Goal: Transaction & Acquisition: Purchase product/service

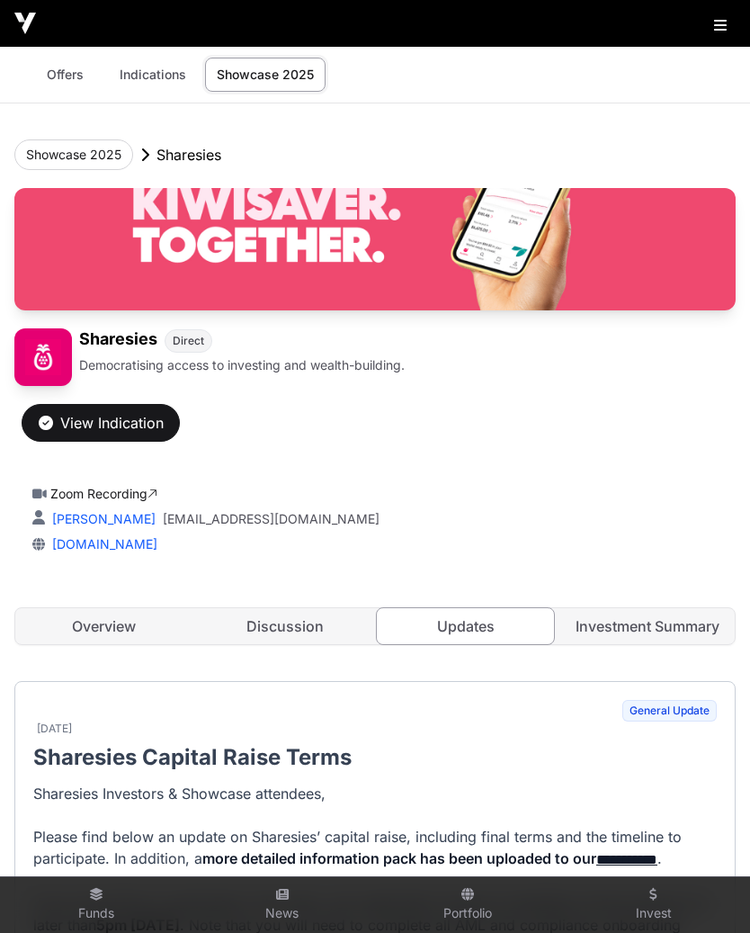
click at [29, 31] on img at bounding box center [25, 24] width 22 height 22
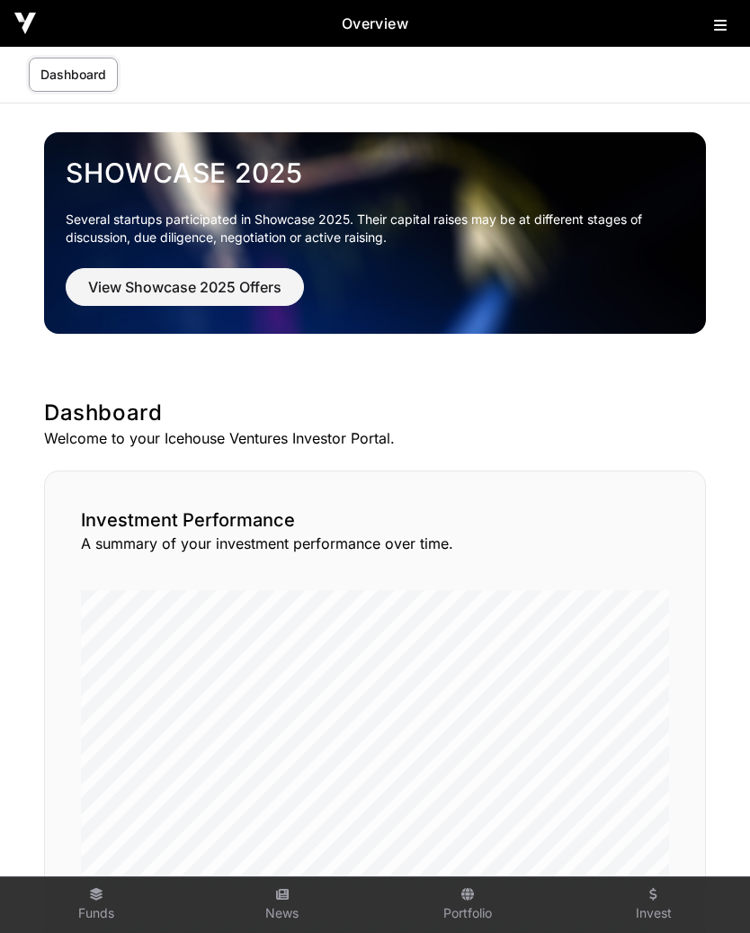
click at [20, 22] on img at bounding box center [25, 24] width 22 height 22
click at [719, 21] on icon at bounding box center [720, 25] width 13 height 14
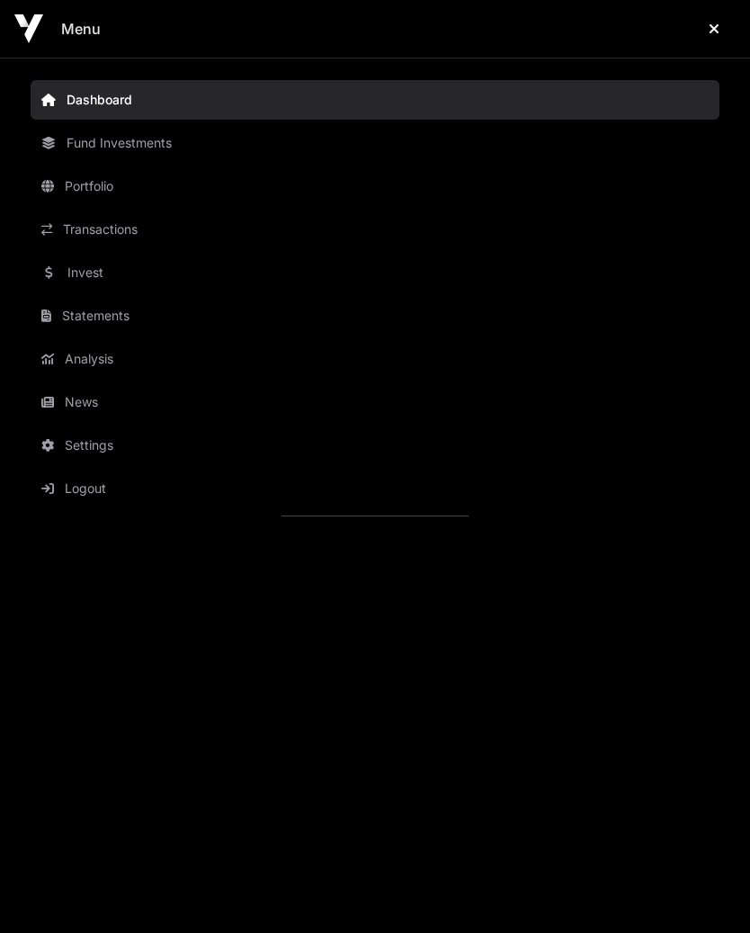
click at [715, 31] on icon "Close" at bounding box center [714, 29] width 11 height 14
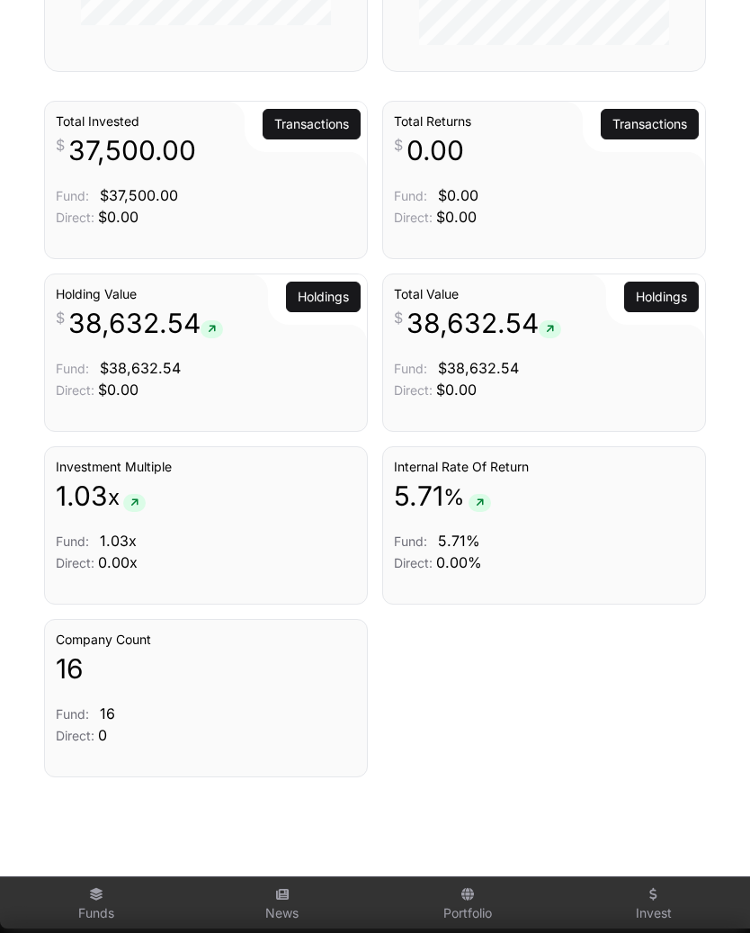
scroll to position [1529, 0]
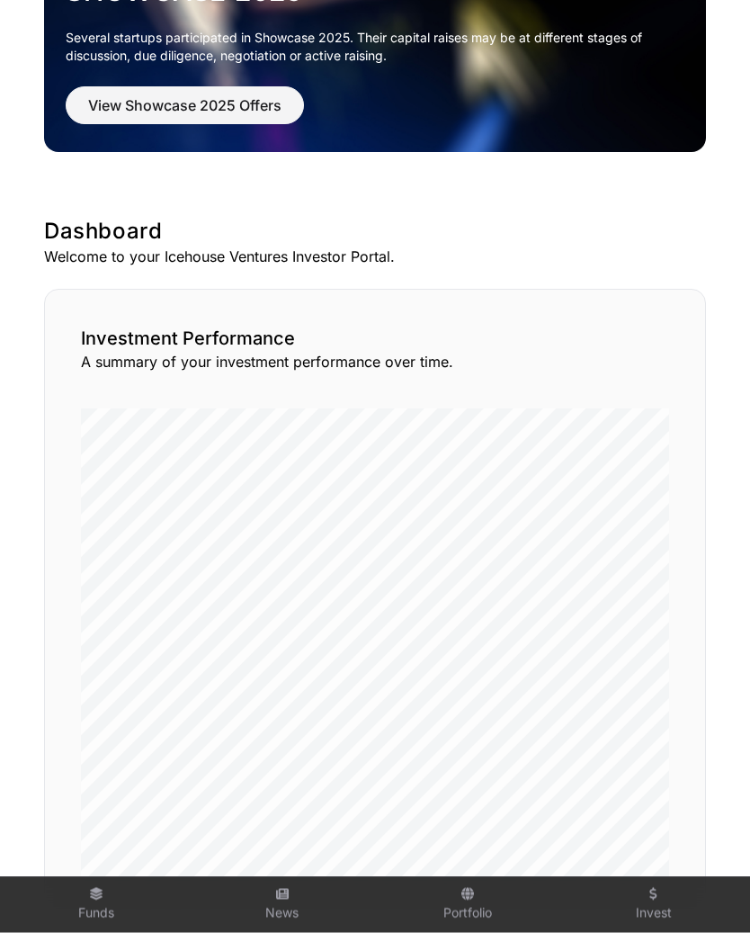
click at [186, 112] on span "View Showcase 2025 Offers" at bounding box center [184, 106] width 193 height 22
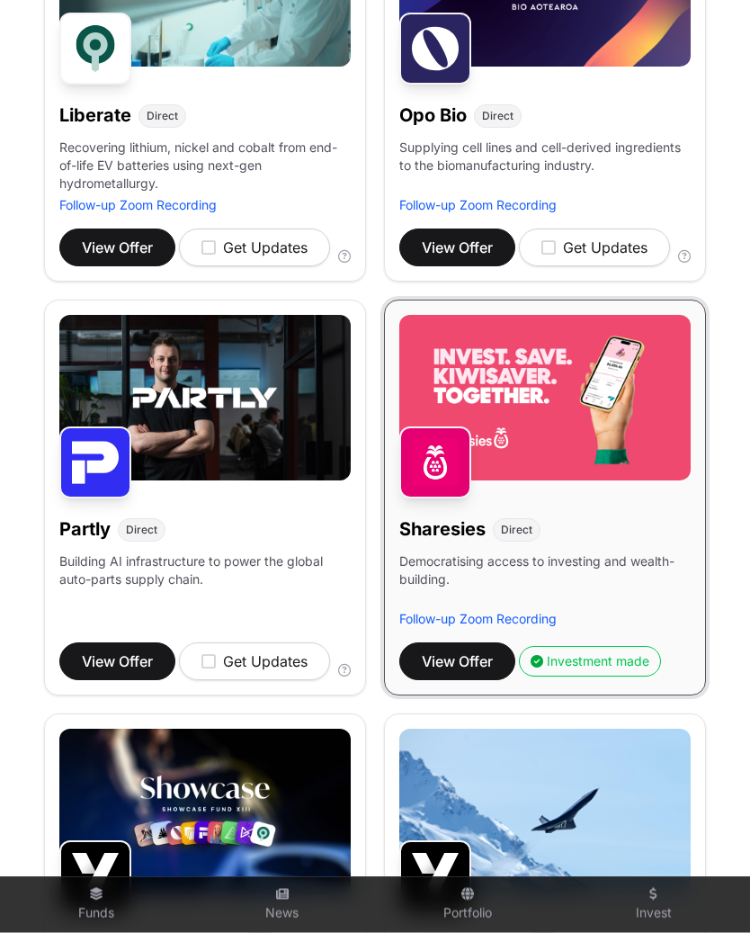
click at [461, 655] on span "View Offer" at bounding box center [457, 662] width 71 height 22
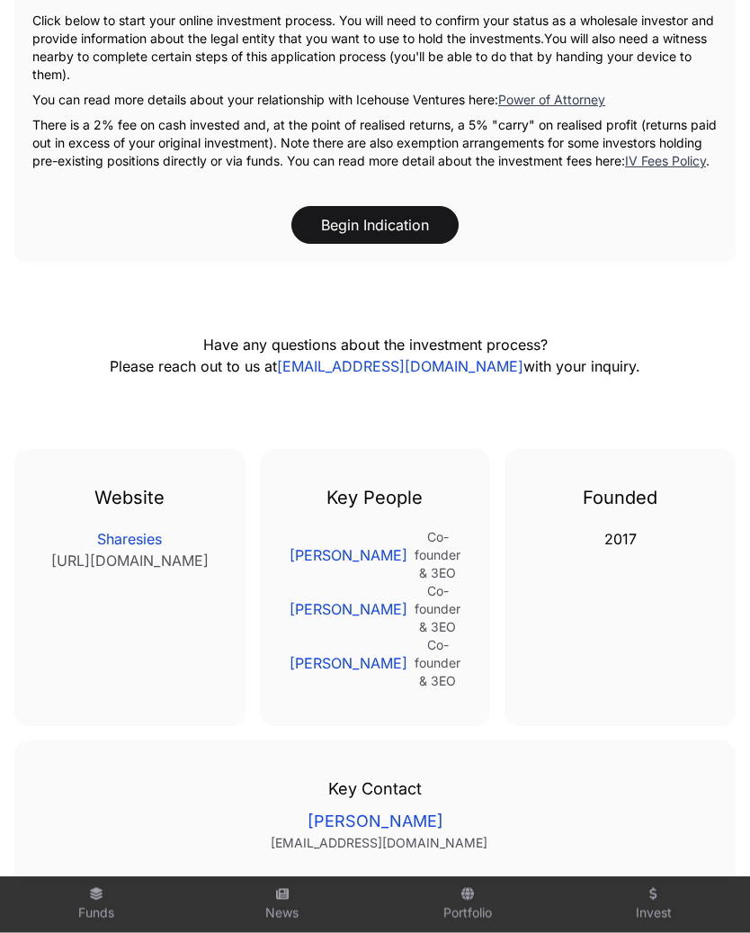
scroll to position [2530, 0]
